Goal: Task Accomplishment & Management: Manage account settings

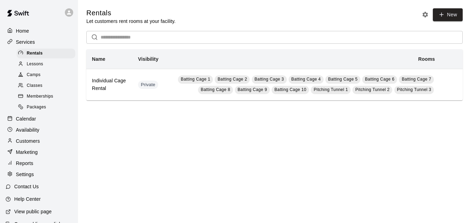
click at [44, 86] on div "Classes" at bounding box center [46, 86] width 59 height 10
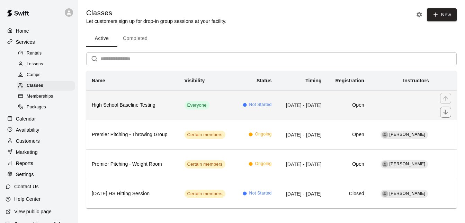
click at [213, 105] on td "Everyone" at bounding box center [206, 104] width 55 height 29
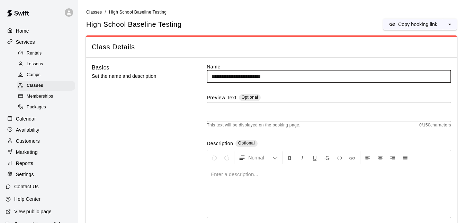
click at [29, 29] on p "Home" at bounding box center [22, 30] width 13 height 7
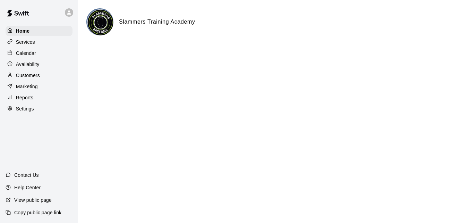
click at [30, 78] on p "Customers" at bounding box center [28, 75] width 24 height 7
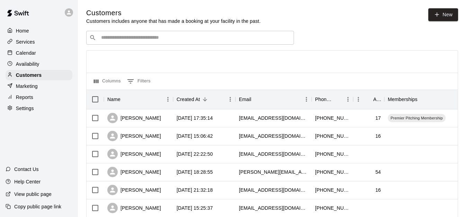
click at [165, 35] on input "Search customers by name or email" at bounding box center [195, 37] width 192 height 7
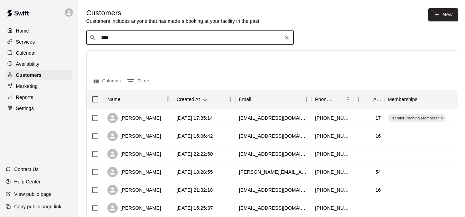
type input "*****"
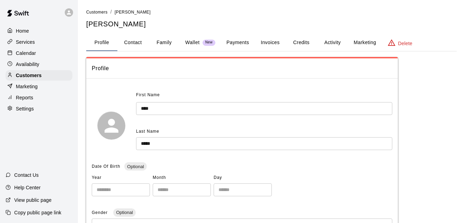
click at [32, 40] on p "Services" at bounding box center [25, 41] width 19 height 7
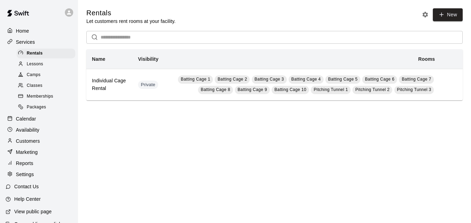
click at [33, 85] on span "Classes" at bounding box center [35, 85] width 16 height 7
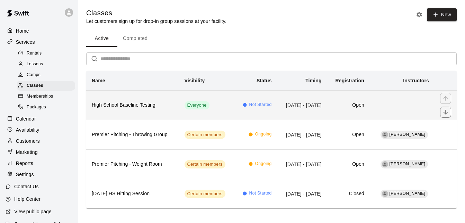
click at [243, 103] on icon "simple table" at bounding box center [245, 105] width 4 height 4
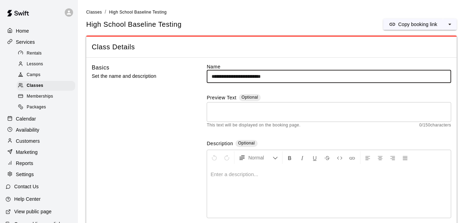
click at [201, 83] on div "**********" at bounding box center [272, 191] width 360 height 256
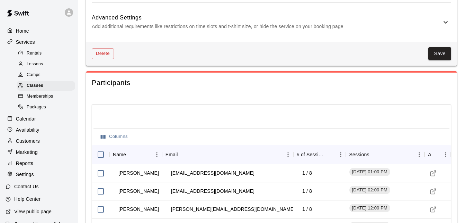
scroll to position [600, 0]
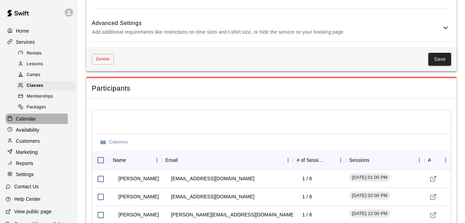
click at [26, 122] on p "Calendar" at bounding box center [26, 118] width 20 height 7
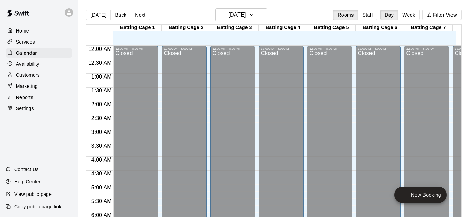
scroll to position [400, 0]
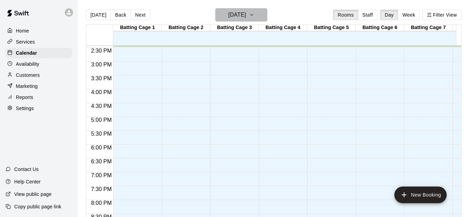
click at [253, 15] on icon "button" at bounding box center [252, 14] width 3 height 1
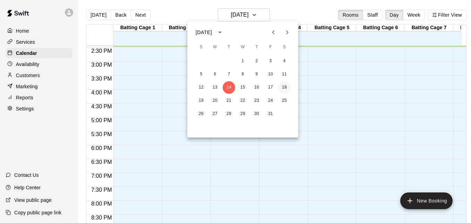
click at [282, 88] on button "18" at bounding box center [284, 87] width 12 height 12
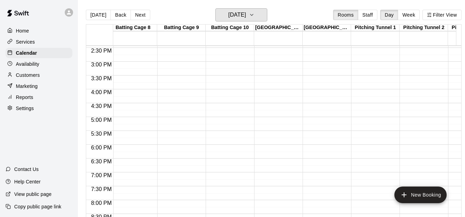
scroll to position [400, 370]
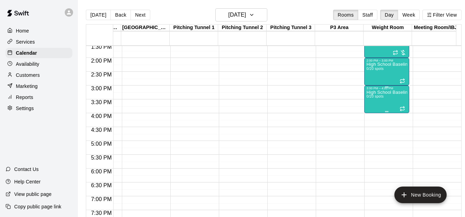
click at [387, 100] on div "High School Baseline Testing 0/20 spots" at bounding box center [387, 198] width 41 height 217
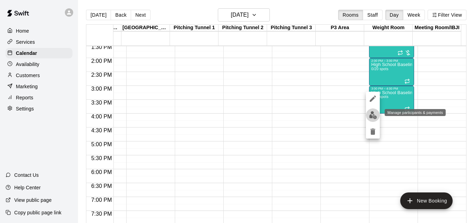
click at [374, 113] on img "edit" at bounding box center [373, 115] width 8 height 8
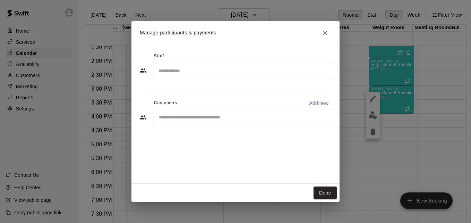
click at [199, 117] on input "Start typing to search customers..." at bounding box center [242, 117] width 171 height 7
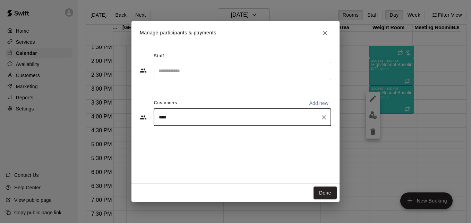
type input "*****"
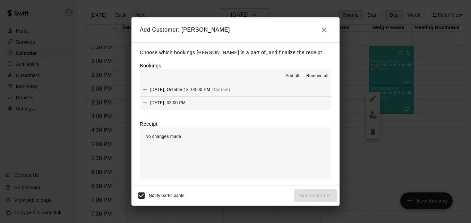
click at [206, 87] on span "[DATE], October 18: 03:00 PM" at bounding box center [180, 89] width 60 height 5
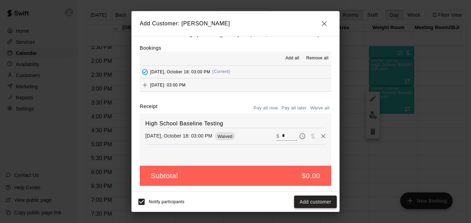
click at [311, 203] on button "Add customer" at bounding box center [315, 201] width 43 height 13
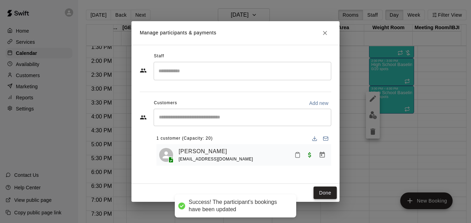
click at [324, 193] on button "Done" at bounding box center [324, 192] width 23 height 13
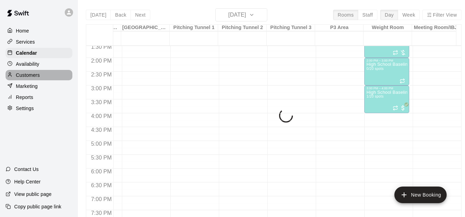
click at [31, 76] on p "Customers" at bounding box center [28, 75] width 24 height 7
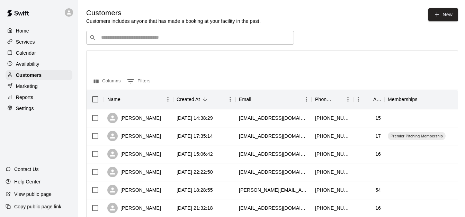
click at [130, 38] on input "Search customers by name or email" at bounding box center [195, 37] width 192 height 7
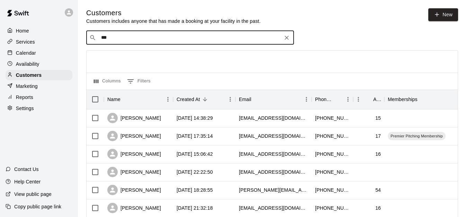
type input "****"
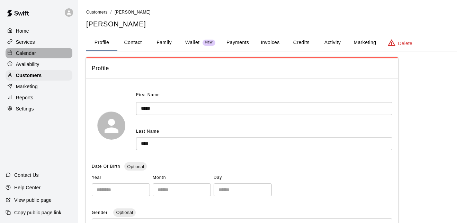
click at [28, 53] on p "Calendar" at bounding box center [26, 53] width 20 height 7
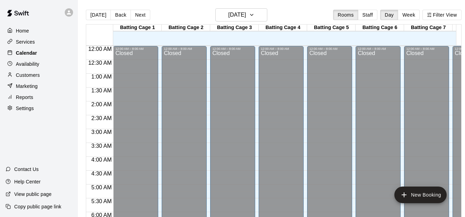
scroll to position [414, 0]
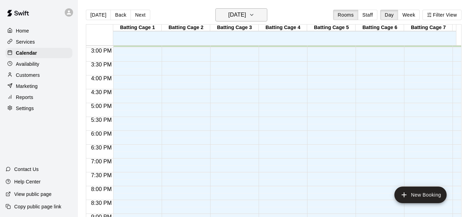
click at [259, 16] on button "[DATE]" at bounding box center [242, 14] width 52 height 13
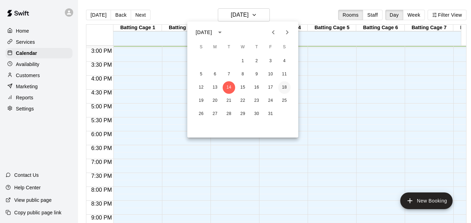
click at [284, 89] on button "18" at bounding box center [284, 87] width 12 height 12
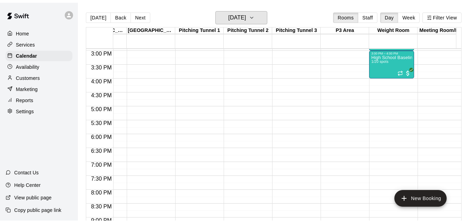
scroll to position [0, 526]
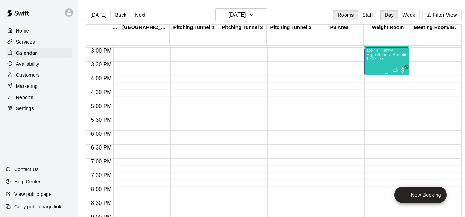
click at [388, 62] on div "High School Baseline Testing 1/20 spots" at bounding box center [387, 160] width 41 height 217
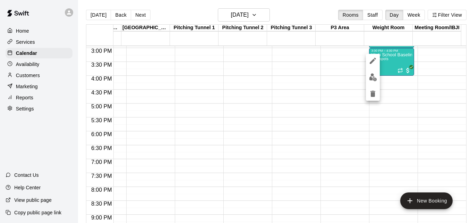
click at [374, 79] on img "edit" at bounding box center [373, 77] width 8 height 8
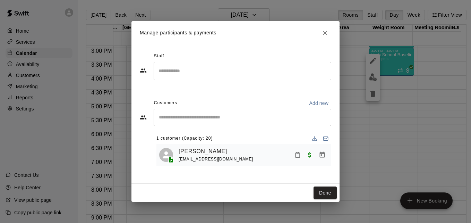
click at [233, 118] on input "Start typing to search customers..." at bounding box center [242, 117] width 171 height 7
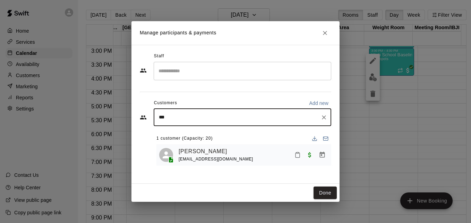
type input "****"
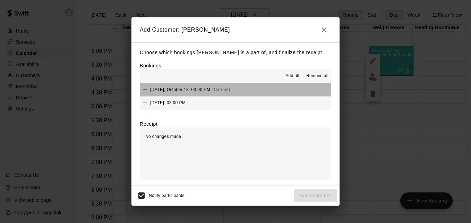
click at [238, 89] on button "[DATE], October 18: 03:00 PM (Current)" at bounding box center [235, 89] width 191 height 13
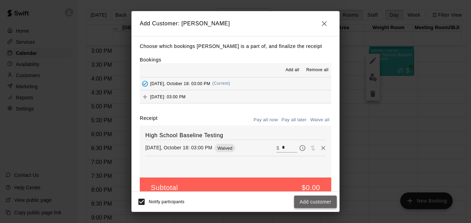
click at [321, 202] on button "Add customer" at bounding box center [315, 201] width 43 height 13
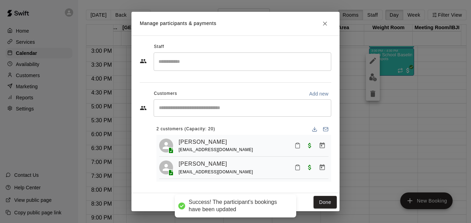
click at [321, 202] on button "Done" at bounding box center [324, 201] width 23 height 13
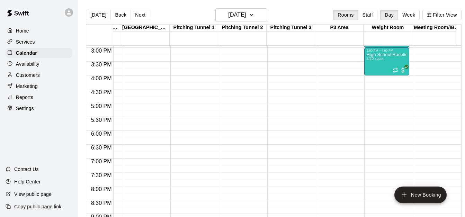
click at [24, 78] on p "Customers" at bounding box center [28, 75] width 24 height 7
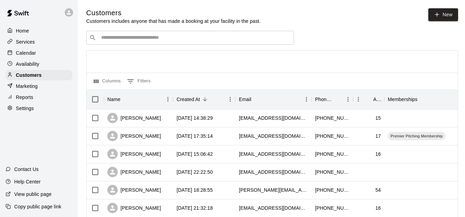
click at [193, 38] on input "Search customers by name or email" at bounding box center [195, 37] width 192 height 7
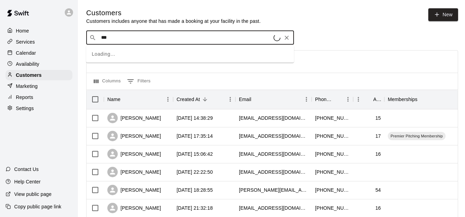
type input "****"
